Goal: Transaction & Acquisition: Purchase product/service

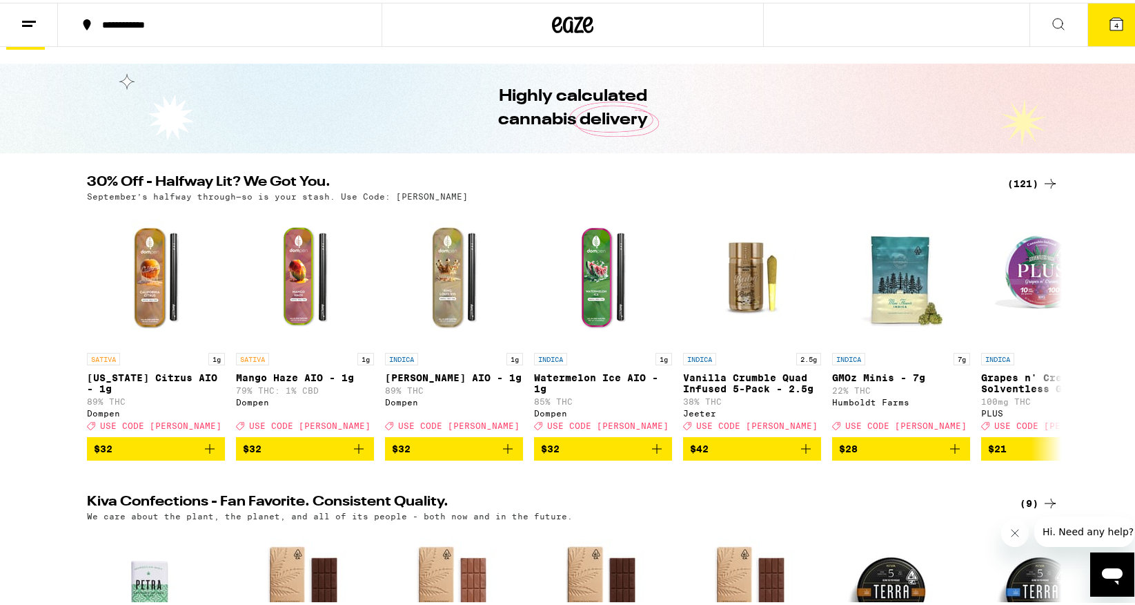
scroll to position [30, 0]
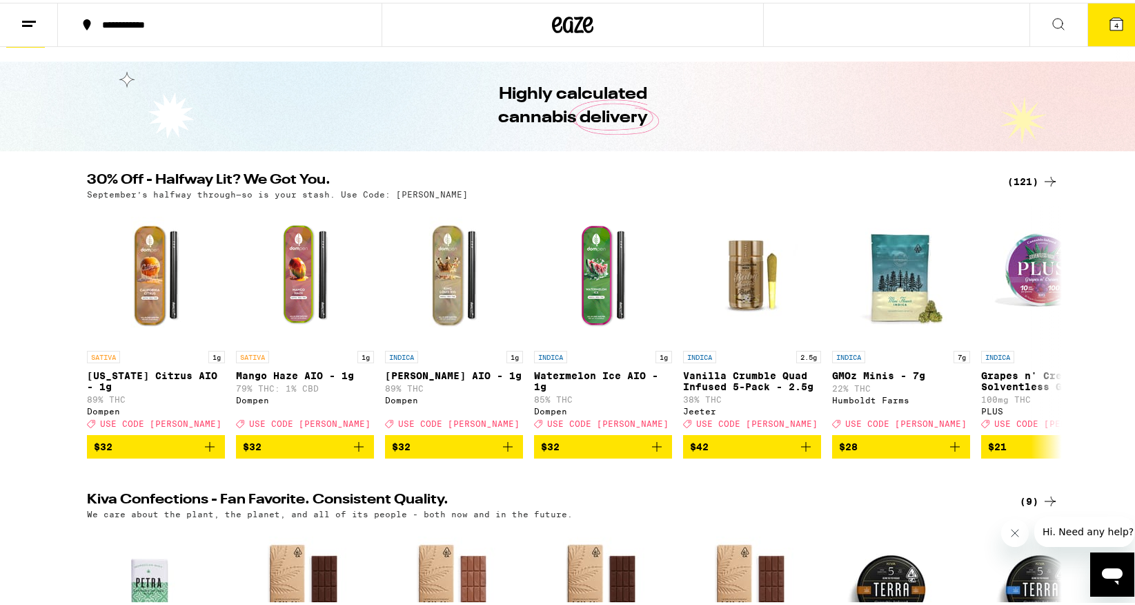
click at [1050, 176] on icon at bounding box center [1050, 178] width 17 height 17
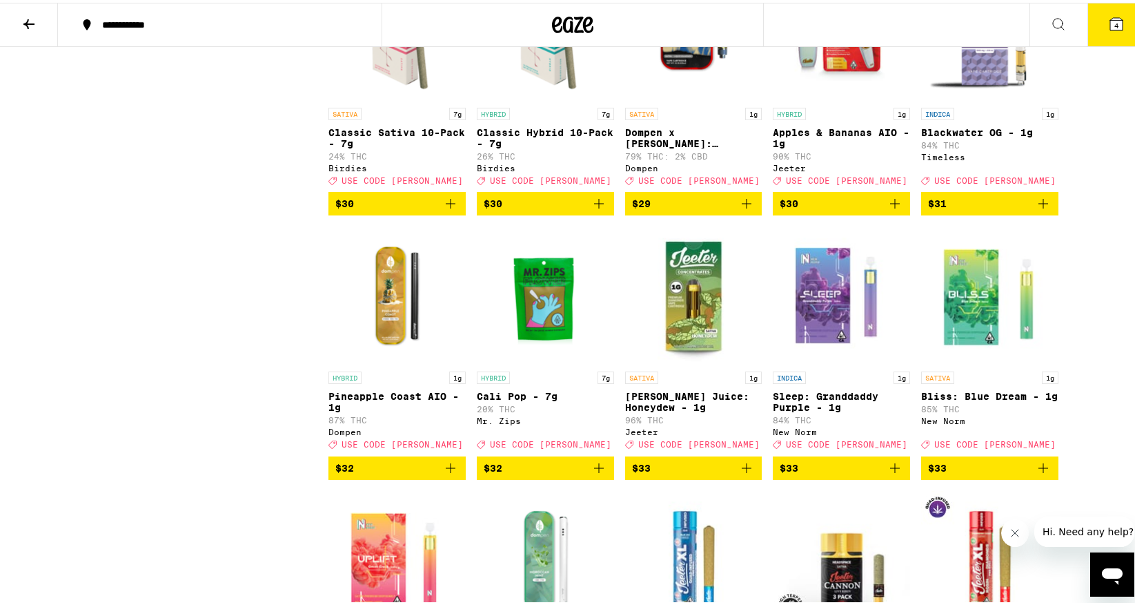
scroll to position [4197, 0]
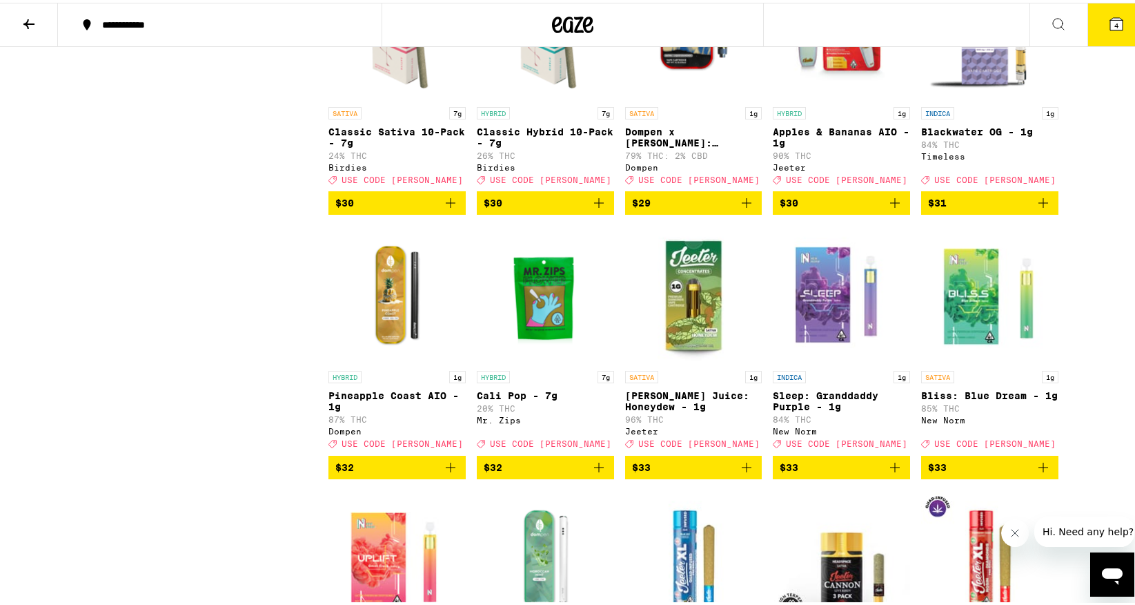
click at [894, 208] on icon "Add to bag" at bounding box center [895, 200] width 17 height 17
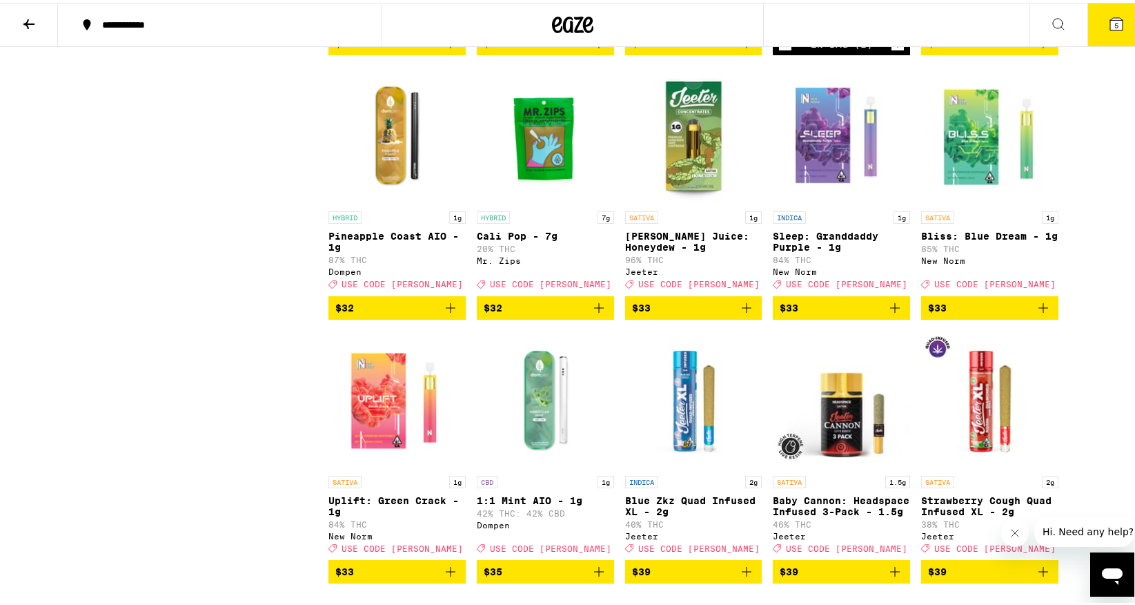
scroll to position [4355, 0]
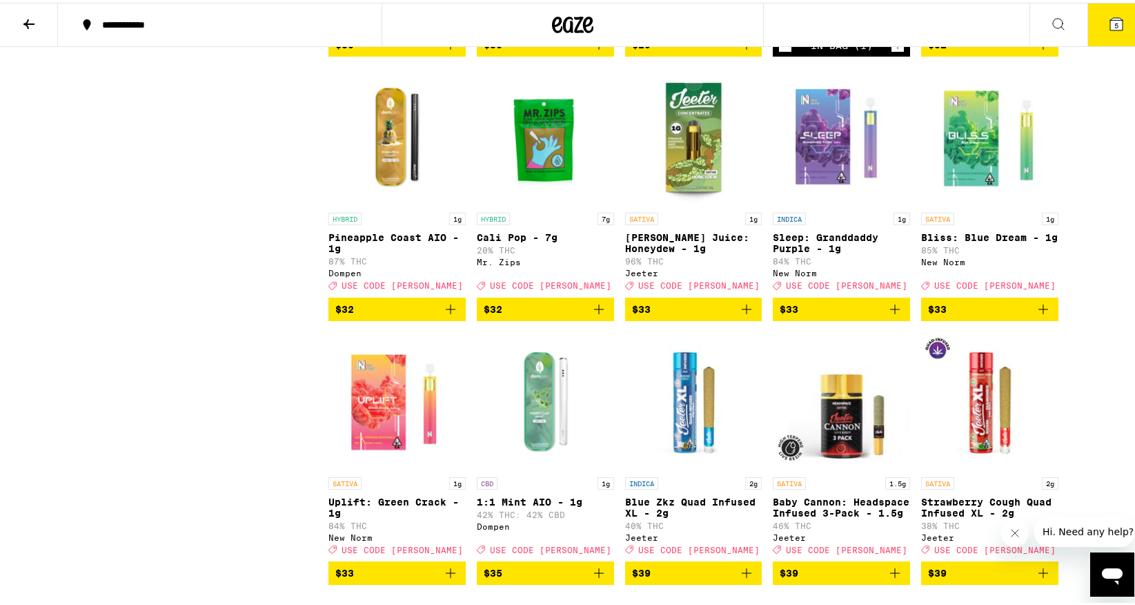
click at [674, 203] on img "Open page for Jeeter Juice: Honeydew - 1g from Jeeter" at bounding box center [693, 134] width 137 height 138
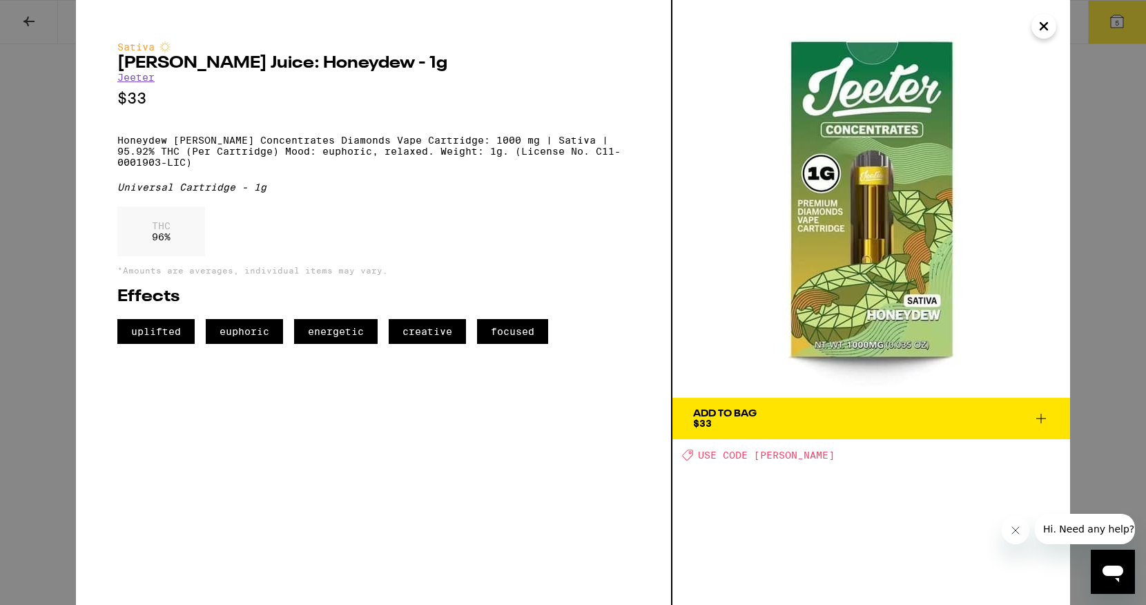
click at [1043, 23] on icon "Close" at bounding box center [1043, 26] width 17 height 21
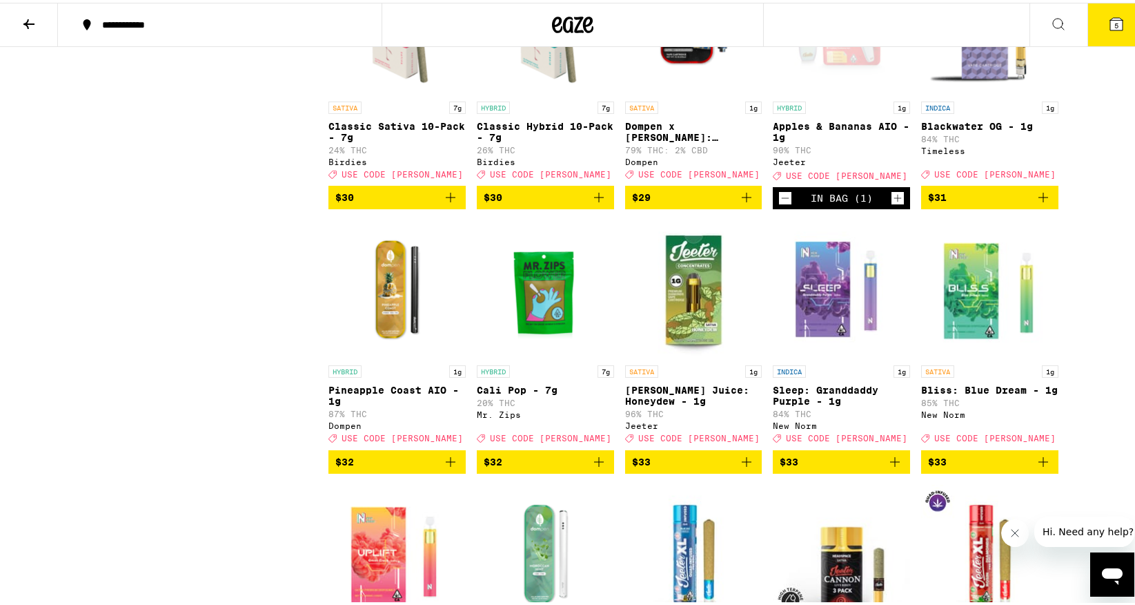
scroll to position [4201, 0]
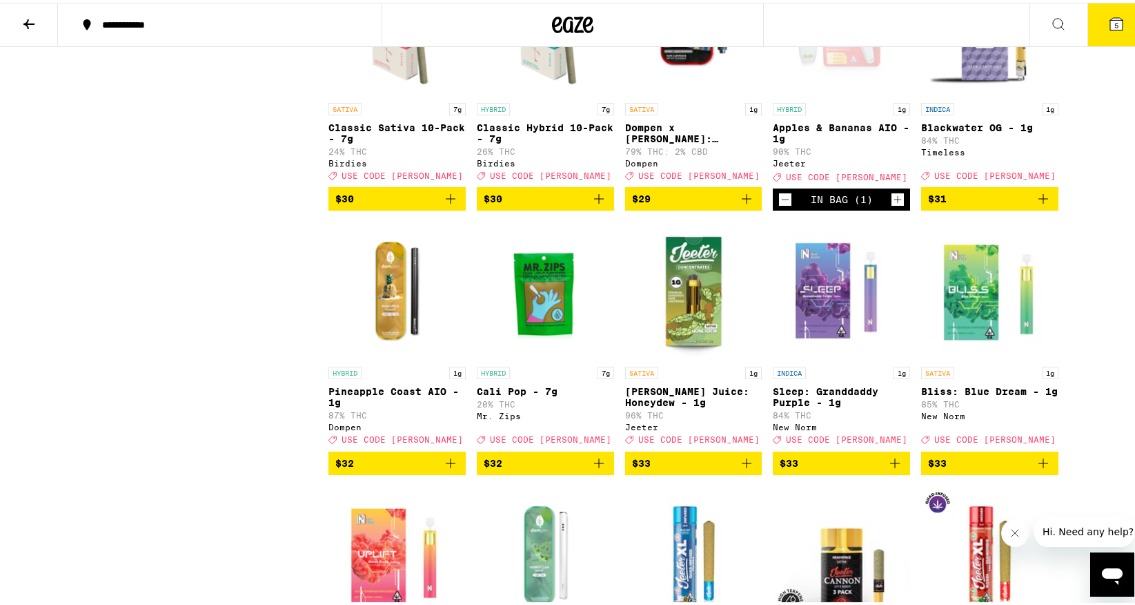
click at [781, 165] on div "Jeeter" at bounding box center [841, 160] width 137 height 9
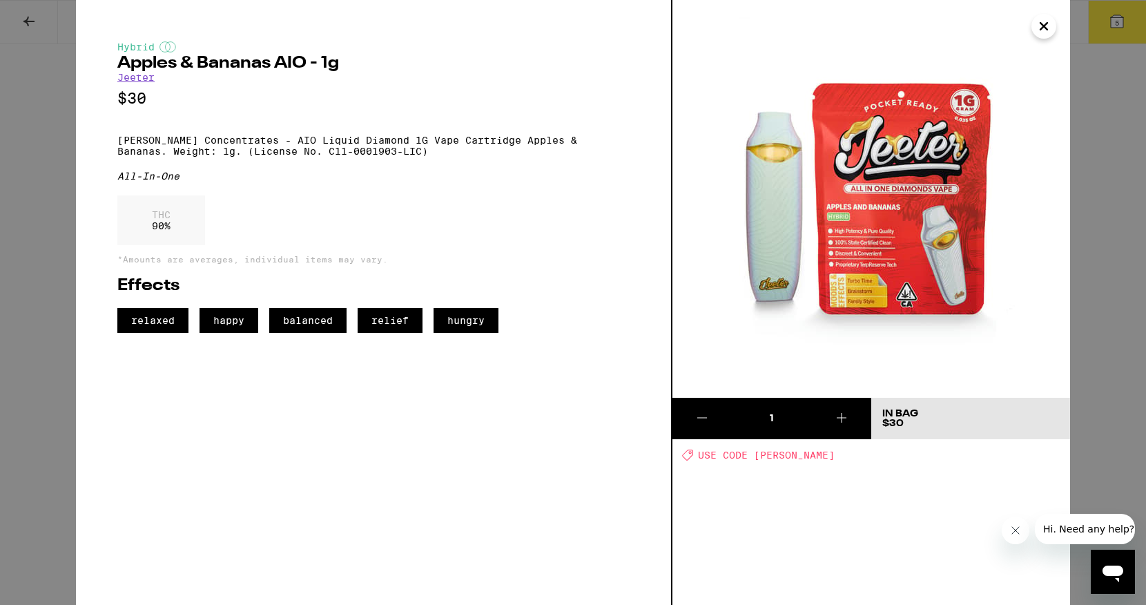
click at [1049, 28] on icon "Close" at bounding box center [1043, 26] width 17 height 21
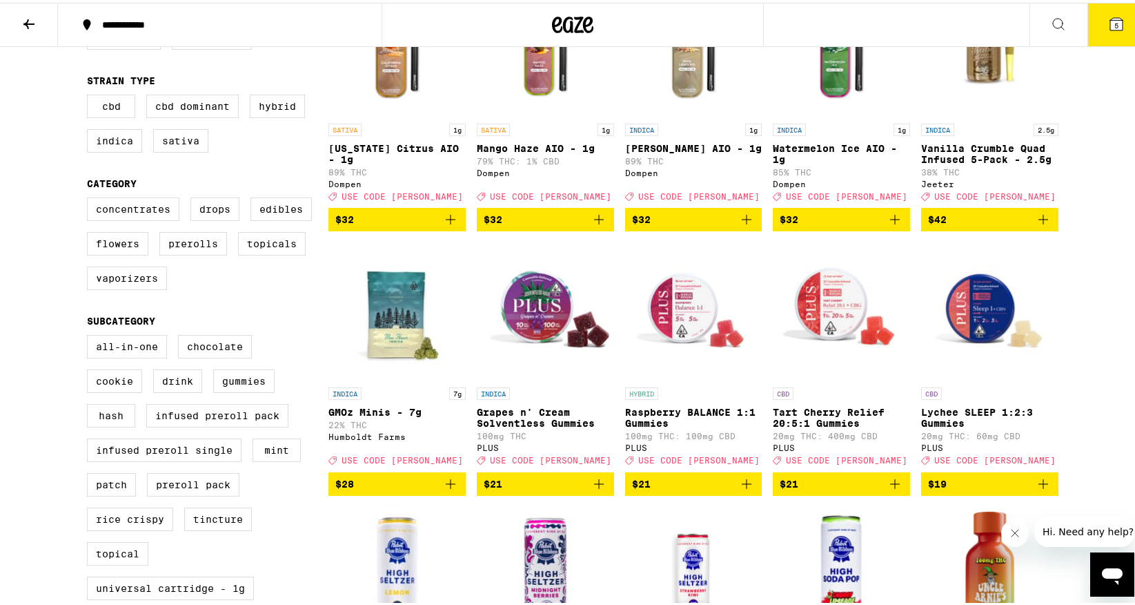
scroll to position [34, 0]
